Goal: Task Accomplishment & Management: Use online tool/utility

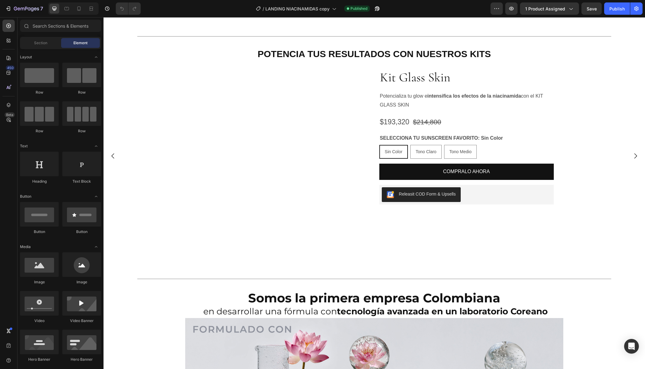
scroll to position [1342, 0]
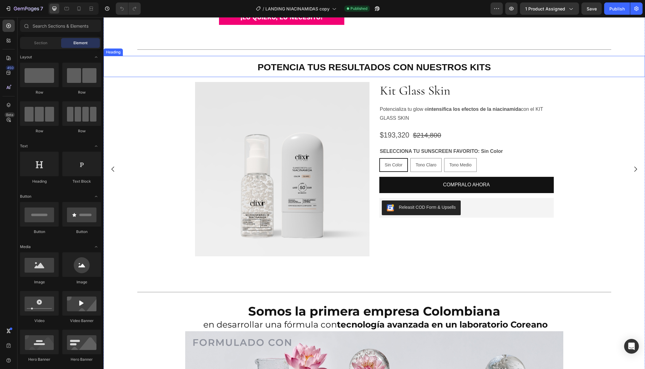
click at [282, 72] on strong "POTENCIA TUS RESULTADOS CON NUESTROS KITS" at bounding box center [374, 67] width 233 height 10
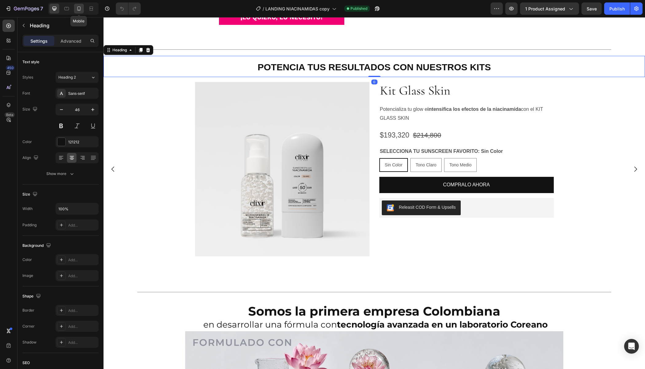
click at [80, 10] on icon at bounding box center [79, 9] width 6 height 6
type input "41"
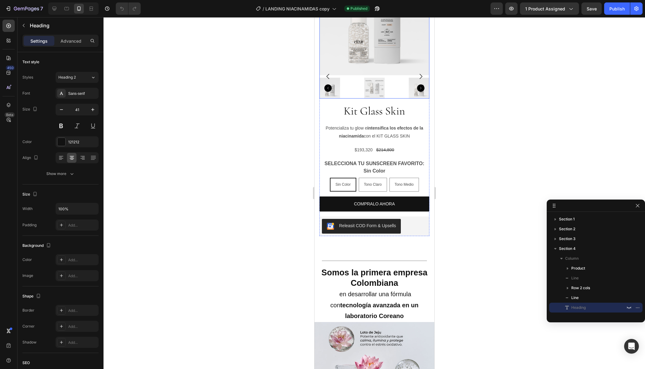
scroll to position [1495, 0]
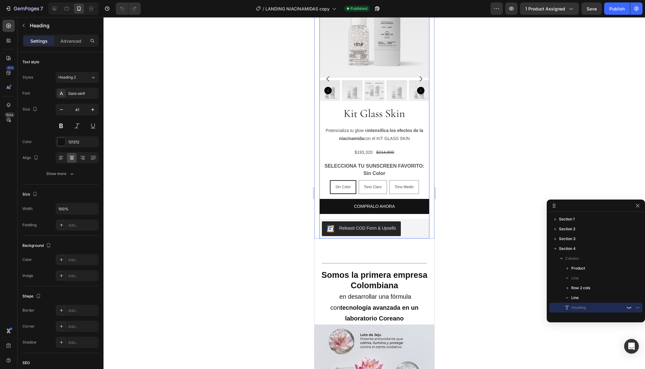
click at [321, 46] on div "POTENCIA TUS RESULTADOS CON NUESTROS KITS Text Block Product Images Kit Glass S…" at bounding box center [374, 78] width 110 height 319
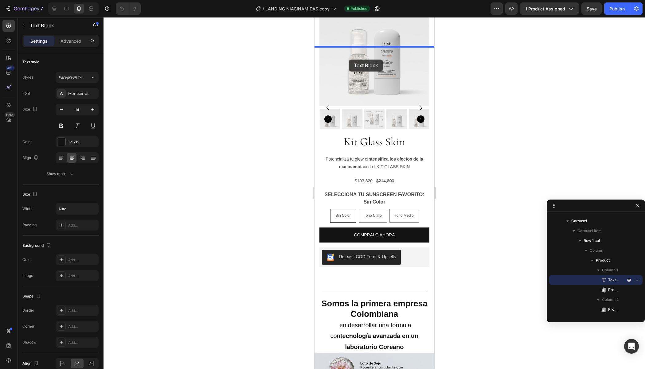
scroll to position [1465, 0]
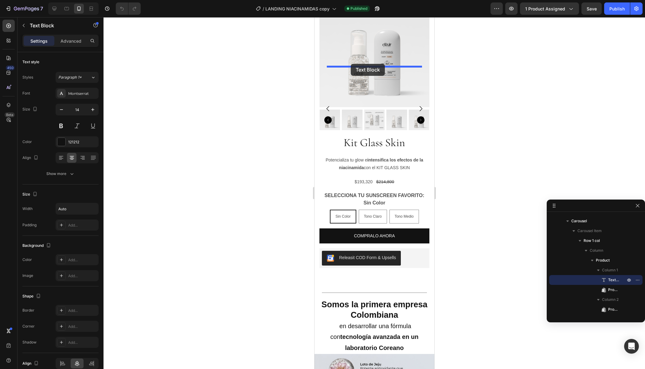
drag, startPoint x: 358, startPoint y: 61, endPoint x: 351, endPoint y: 64, distance: 8.2
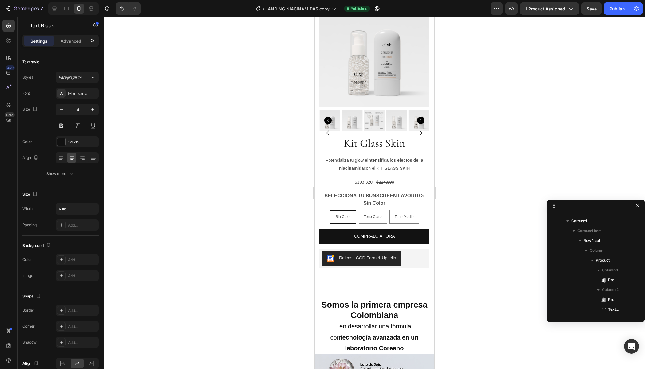
click at [421, 137] on icon "Carousel Next Arrow" at bounding box center [420, 132] width 7 height 7
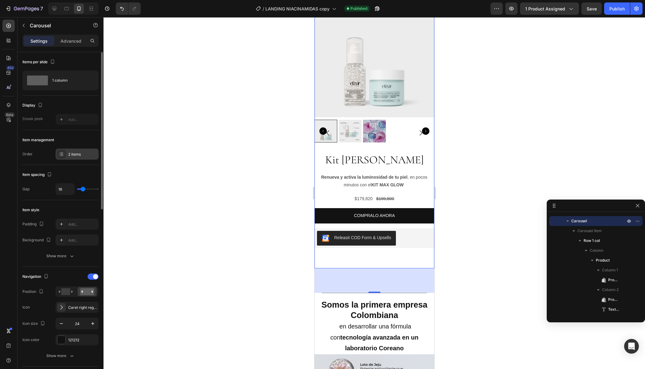
click at [75, 156] on div "2 items" at bounding box center [82, 155] width 29 height 6
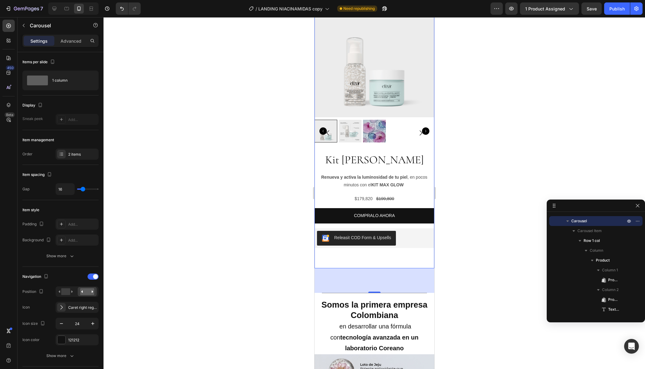
click at [324, 137] on icon "Carousel Back Arrow" at bounding box center [327, 132] width 7 height 7
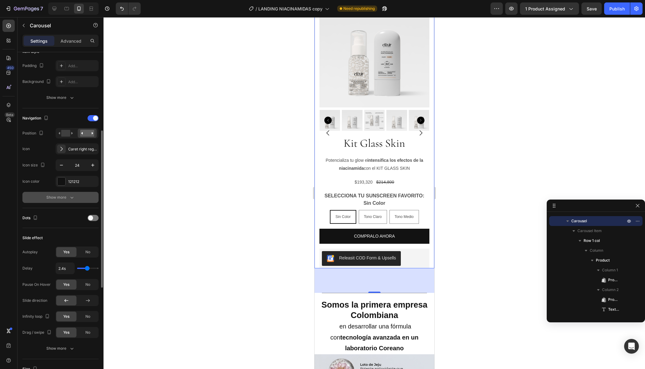
scroll to position [157, 0]
click at [69, 131] on rect at bounding box center [65, 134] width 9 height 7
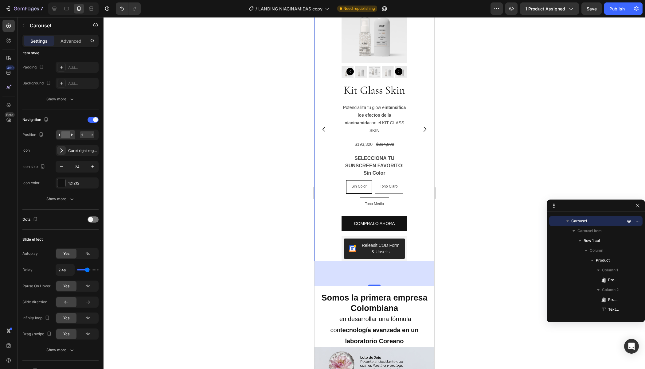
click at [423, 133] on icon "Carousel Next Arrow" at bounding box center [424, 129] width 7 height 7
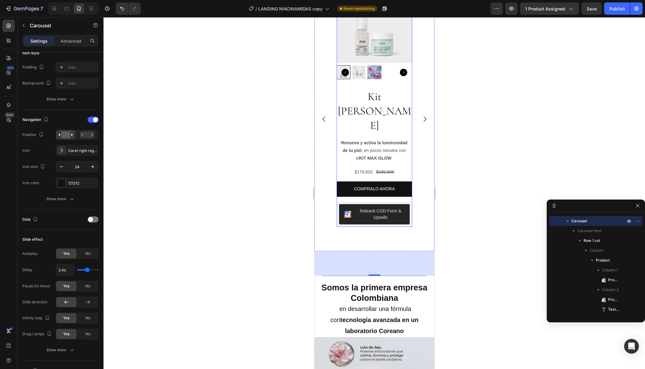
scroll to position [1469, 0]
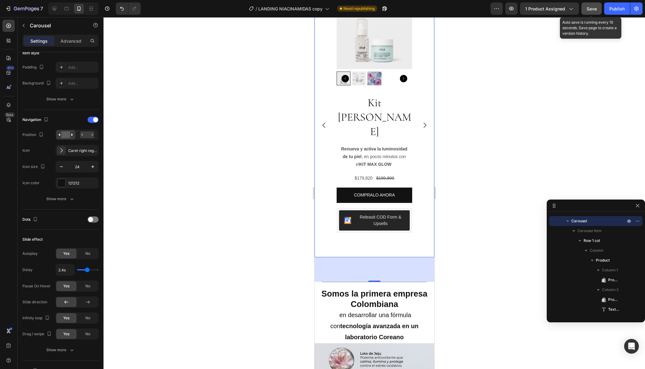
click at [593, 5] on button "Save" at bounding box center [591, 8] width 20 height 12
click at [610, 12] on div "Publish" at bounding box center [616, 9] width 15 height 6
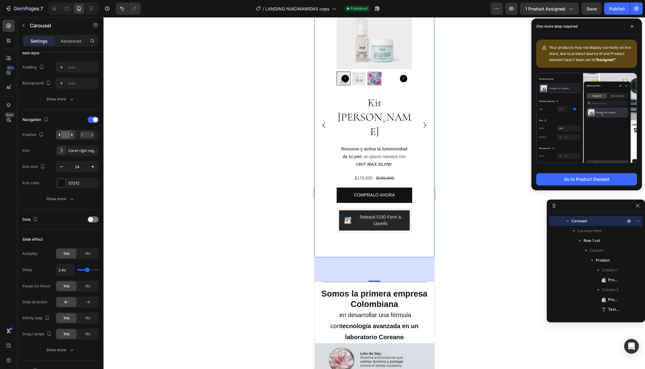
click at [426, 129] on icon "Carousel Next Arrow" at bounding box center [424, 125] width 7 height 7
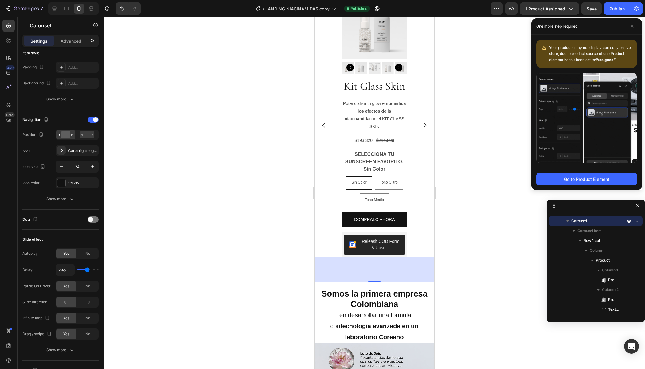
click at [426, 129] on icon "Carousel Next Arrow" at bounding box center [424, 125] width 7 height 7
